Goal: Information Seeking & Learning: Understand process/instructions

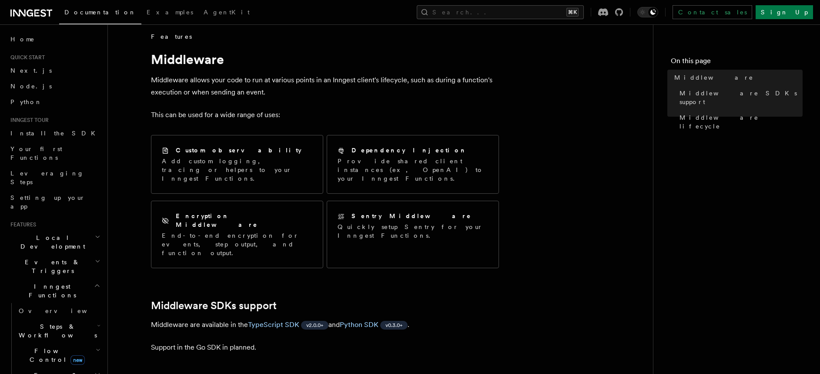
scroll to position [15, 0]
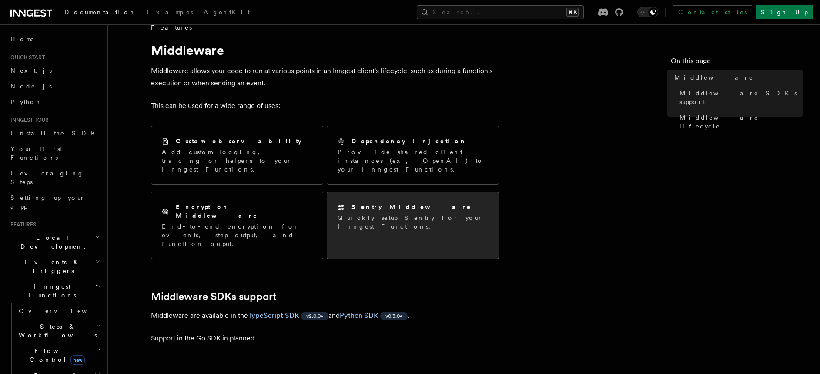
click at [369, 202] on h2 "Sentry Middleware" at bounding box center [412, 206] width 120 height 9
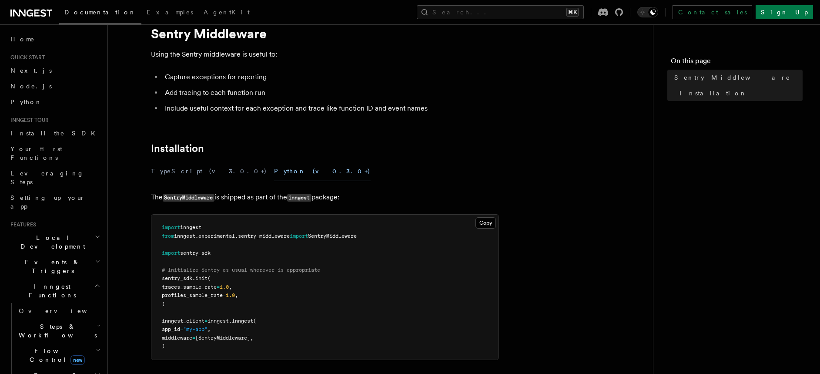
scroll to position [31, 0]
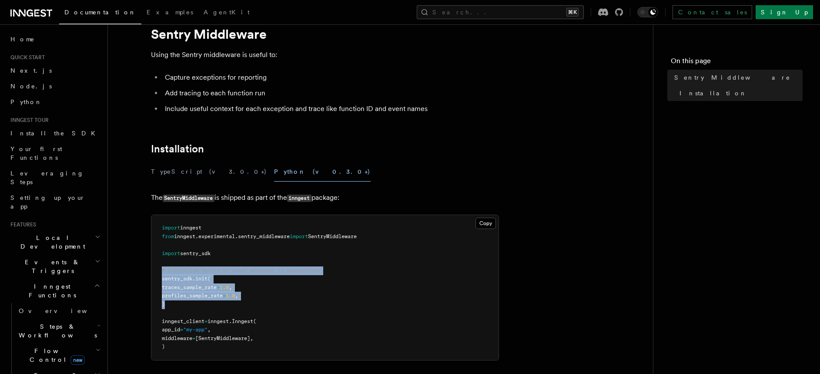
drag, startPoint x: 167, startPoint y: 290, endPoint x: 149, endPoint y: 272, distance: 25.2
click at [149, 272] on article "Features Middleware Sentry Middleware Using the Sentry middleware is useful to:…" at bounding box center [380, 270] width 517 height 526
click at [108, 283] on div "Features Middleware Sentry Middleware Using the Sentry middleware is useful to:…" at bounding box center [394, 251] width 573 height 564
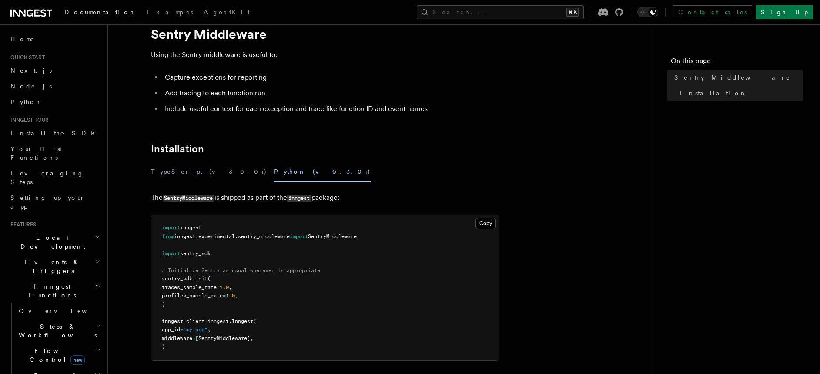
click at [171, 281] on span "sentry_sdk" at bounding box center [177, 278] width 30 height 6
copy span "sentry_sdk"
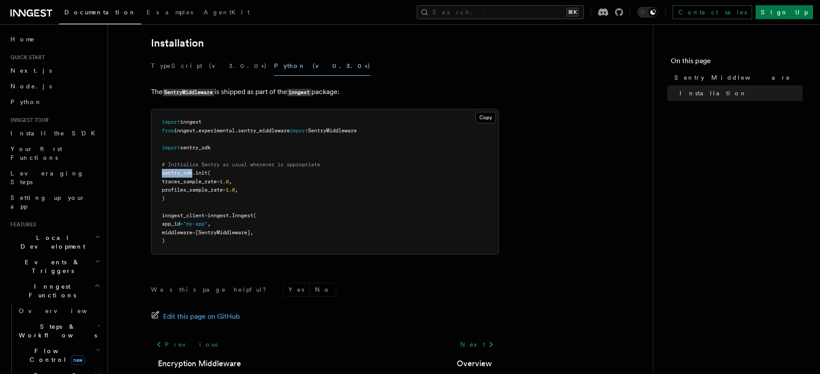
scroll to position [127, 0]
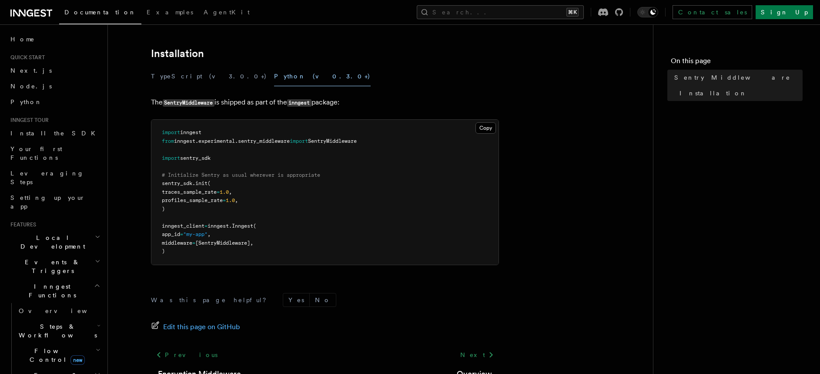
click at [194, 106] on code "SentryMiddleware" at bounding box center [189, 102] width 52 height 7
click at [333, 144] on span "SentryMiddleware" at bounding box center [332, 141] width 49 height 6
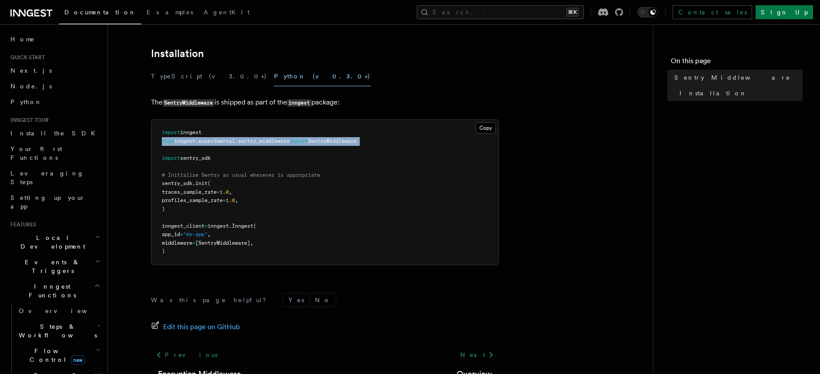
click at [333, 144] on span "SentryMiddleware" at bounding box center [332, 141] width 49 height 6
copy code "from inngest . experimental . sentry_middleware import SentryMiddleware"
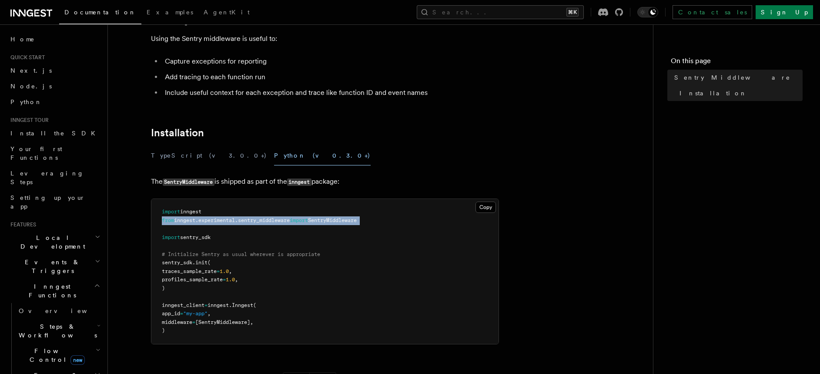
scroll to position [0, 0]
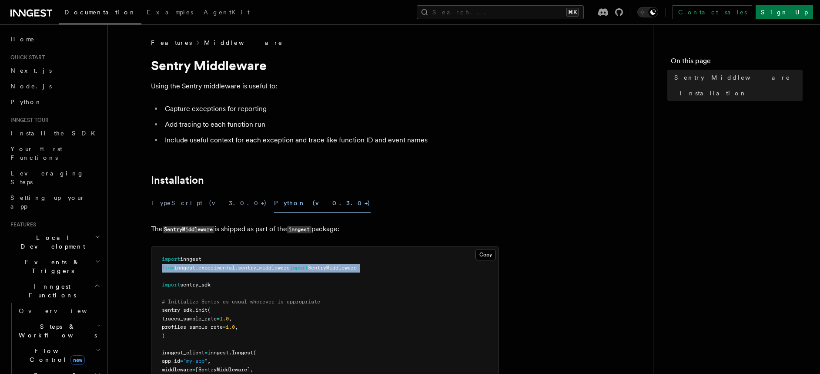
click at [204, 40] on link "Middleware" at bounding box center [243, 42] width 79 height 9
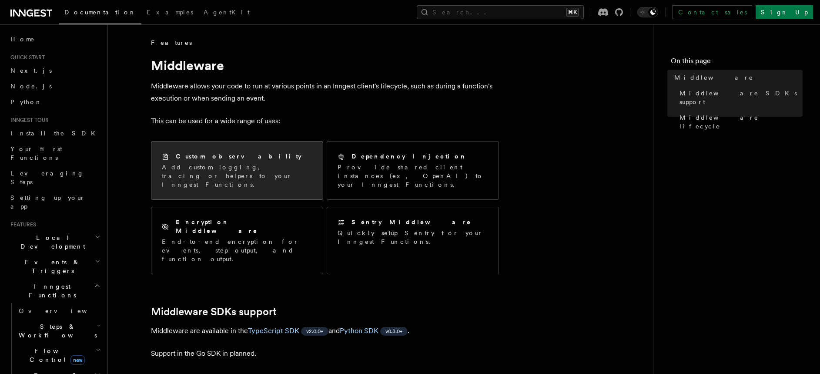
click at [187, 160] on h2 "Custom observability" at bounding box center [239, 156] width 126 height 9
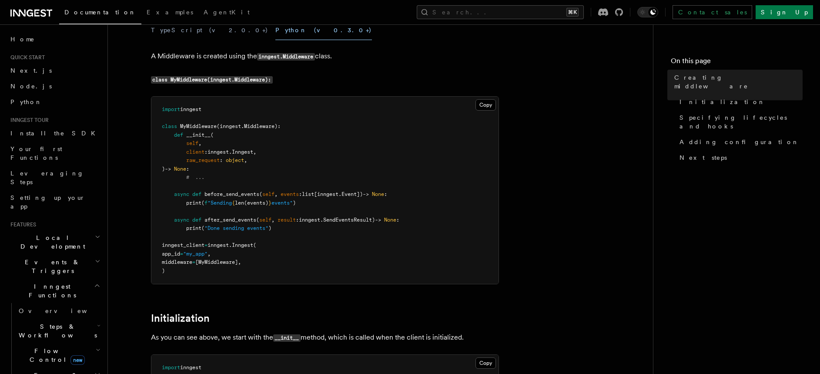
scroll to position [108, 0]
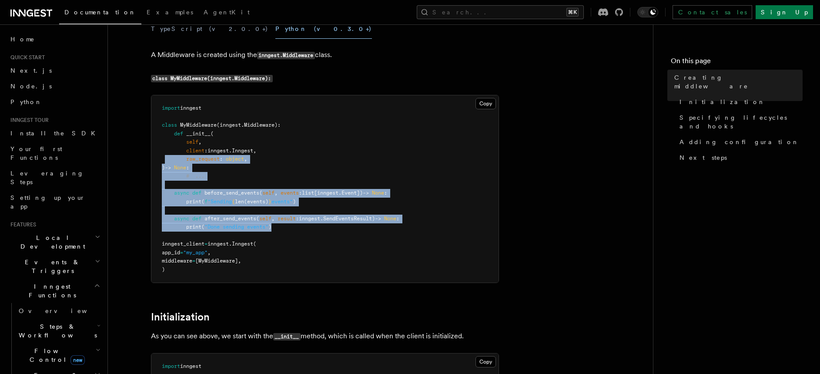
drag, startPoint x: 284, startPoint y: 227, endPoint x: 164, endPoint y: 160, distance: 137.7
click at [164, 160] on pre "import inngest class MyMiddleware ( inngest . Middleware ): def __init__ ( self…" at bounding box center [324, 188] width 347 height 187
click at [267, 217] on span "self" at bounding box center [265, 218] width 12 height 6
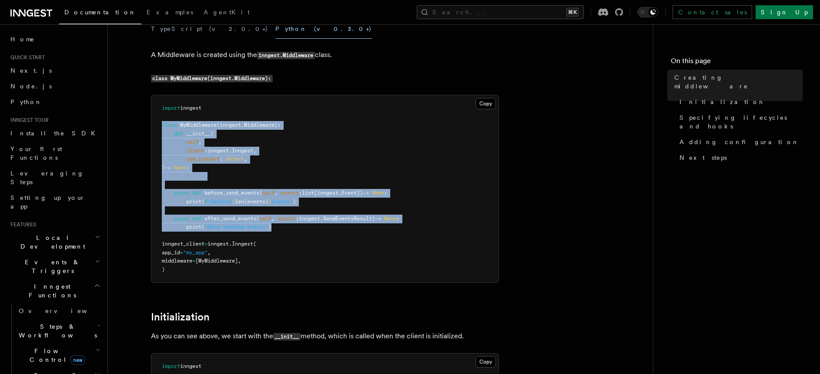
drag, startPoint x: 285, startPoint y: 227, endPoint x: 150, endPoint y: 127, distance: 168.9
copy code "class MyMiddleware ( inngest . Middleware ): def __init__ ( self , client : inn…"
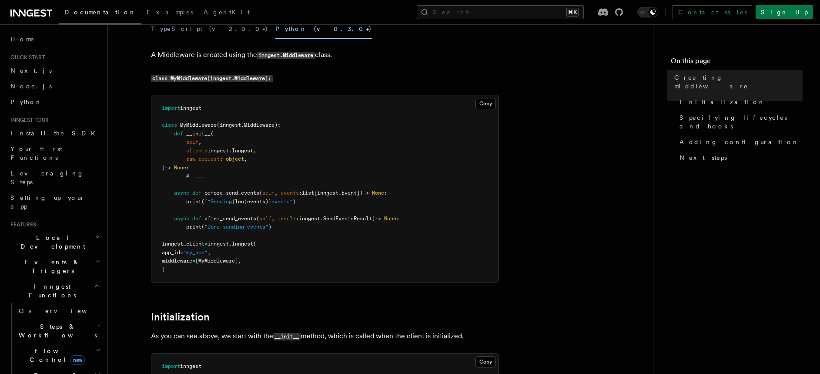
click at [289, 217] on span "result" at bounding box center [287, 218] width 18 height 6
drag, startPoint x: 174, startPoint y: 263, endPoint x: 268, endPoint y: 265, distance: 94.0
click at [268, 265] on pre "import inngest class MyMiddleware ( inngest . Middleware ): def __init__ ( self…" at bounding box center [324, 188] width 347 height 187
copy span "middleware = [MyMiddleware],"
